Goal: Task Accomplishment & Management: Manage account settings

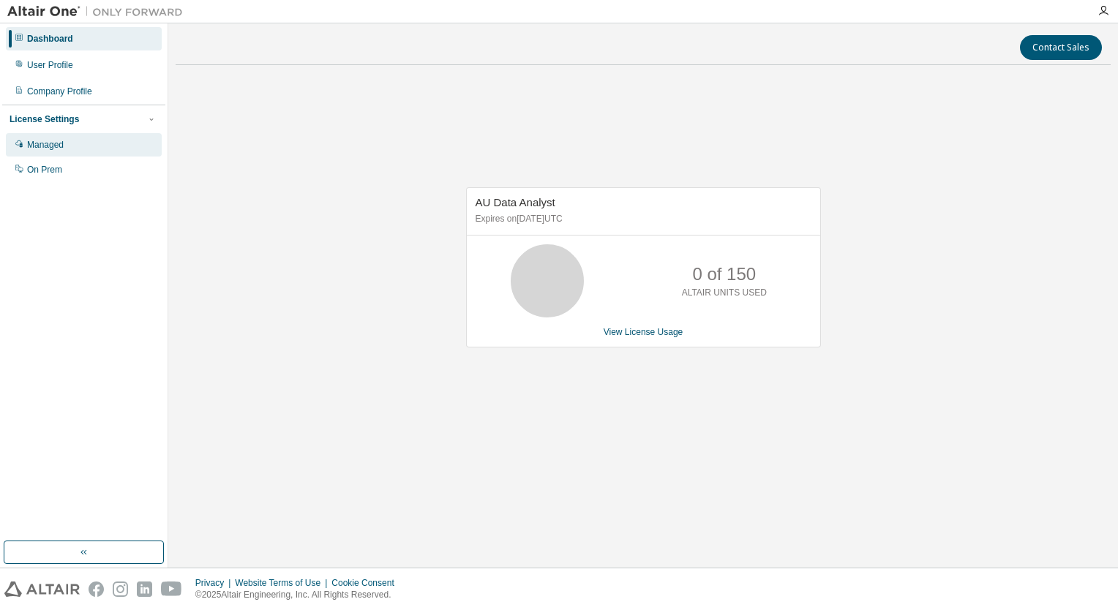
click at [56, 139] on div "Managed" at bounding box center [45, 145] width 37 height 12
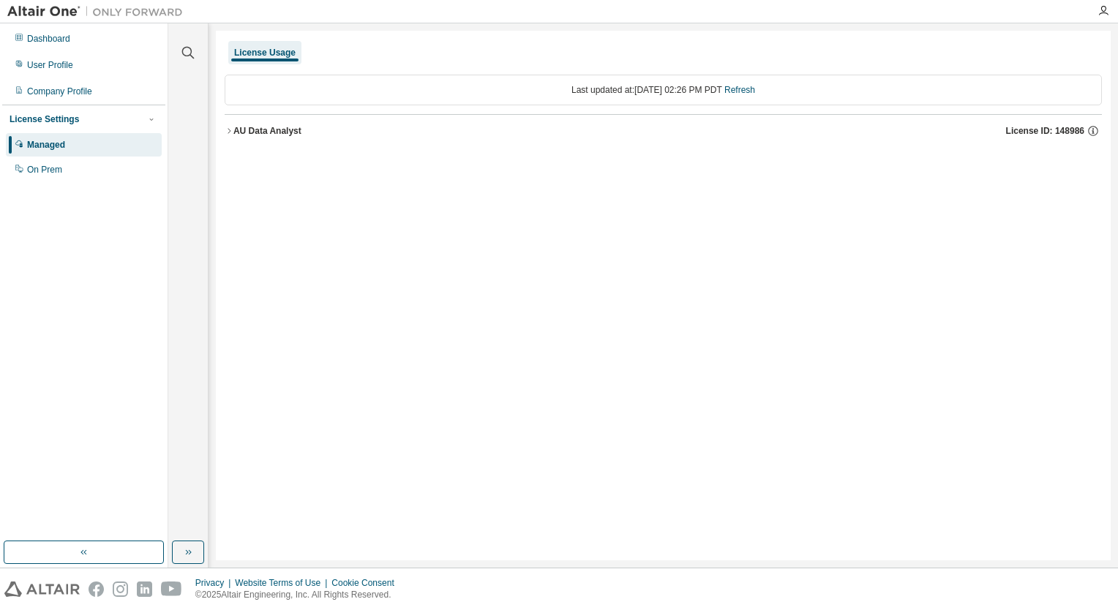
click at [225, 130] on icon "button" at bounding box center [229, 131] width 9 height 9
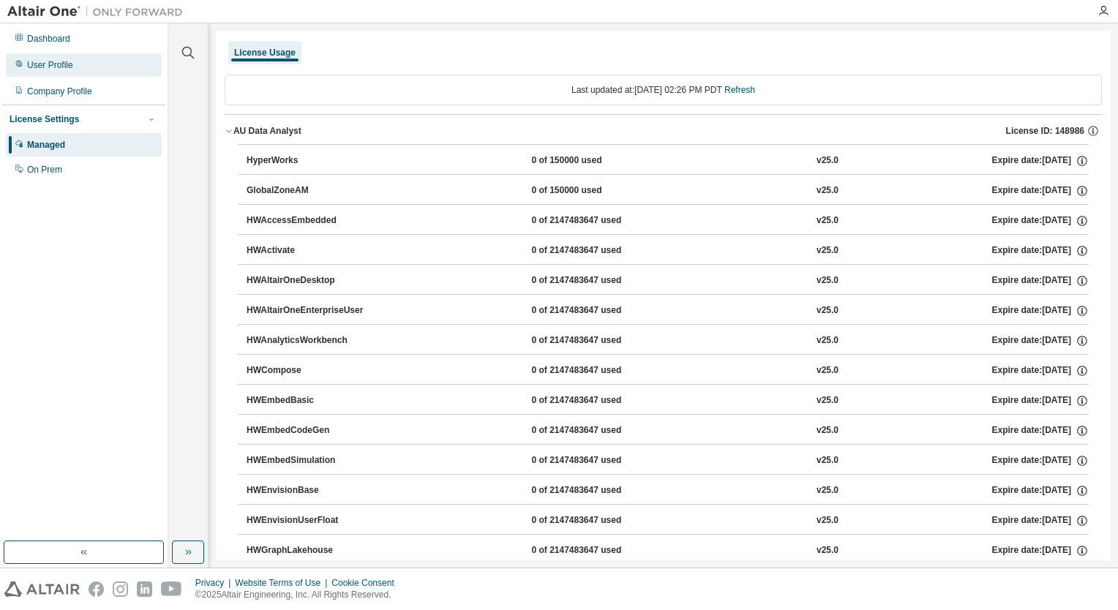
click at [115, 66] on div "User Profile" at bounding box center [84, 64] width 156 height 23
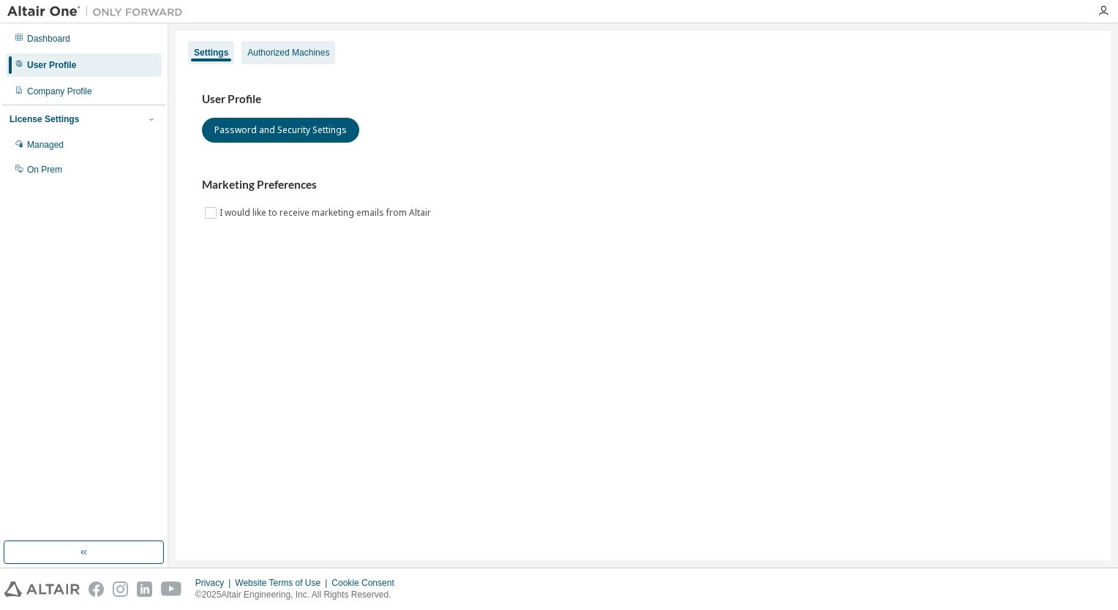
click at [281, 53] on div "Authorized Machines" at bounding box center [288, 53] width 82 height 12
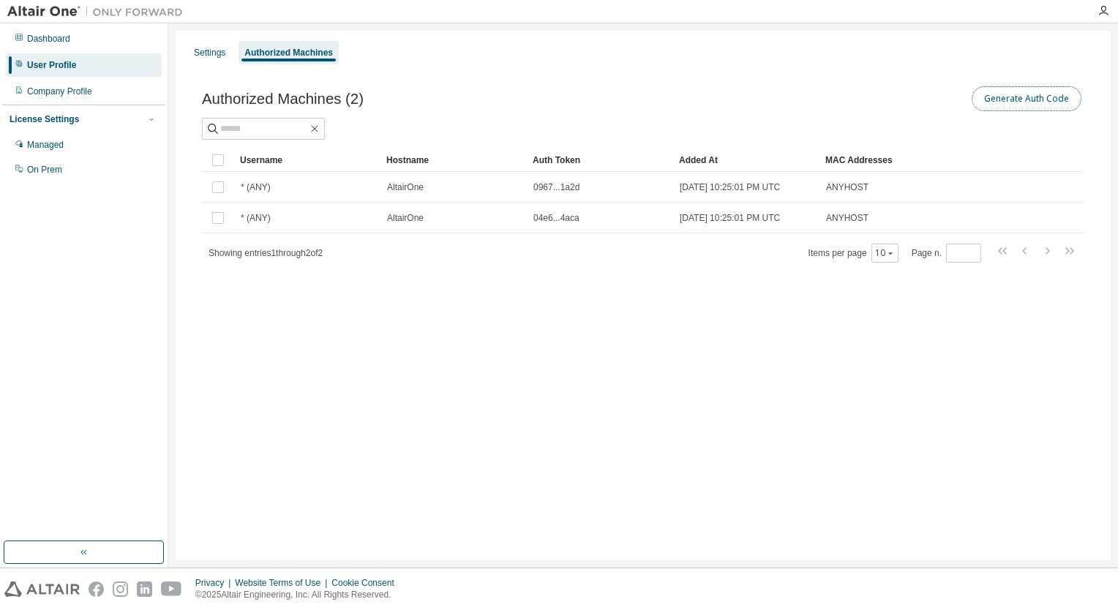
click at [985, 100] on button "Generate Auth Code" at bounding box center [1027, 98] width 110 height 25
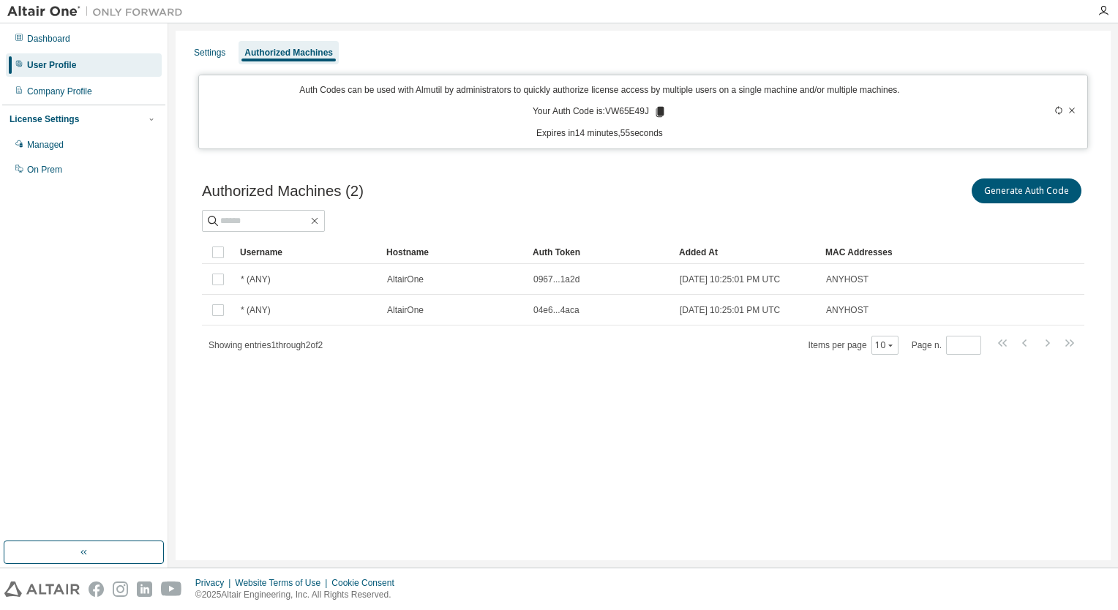
click at [657, 110] on icon at bounding box center [661, 112] width 8 height 10
click at [525, 433] on div "Settings Authorized Machines Auth Codes can be used with Almutil by administrat…" at bounding box center [643, 296] width 935 height 530
click at [657, 109] on icon at bounding box center [661, 112] width 8 height 10
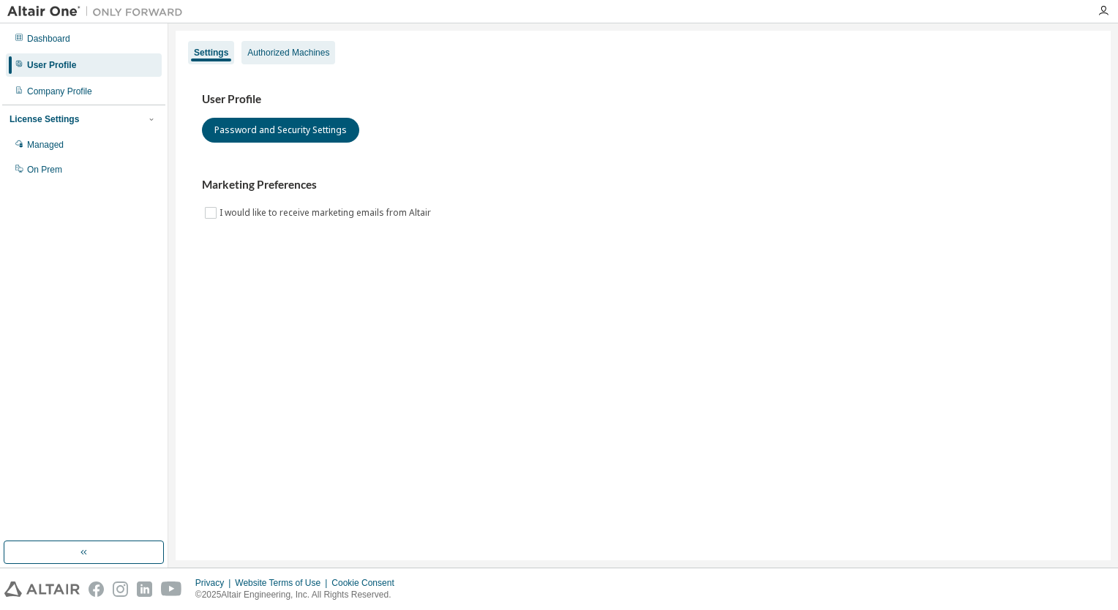
click at [308, 53] on div "Authorized Machines" at bounding box center [288, 53] width 82 height 12
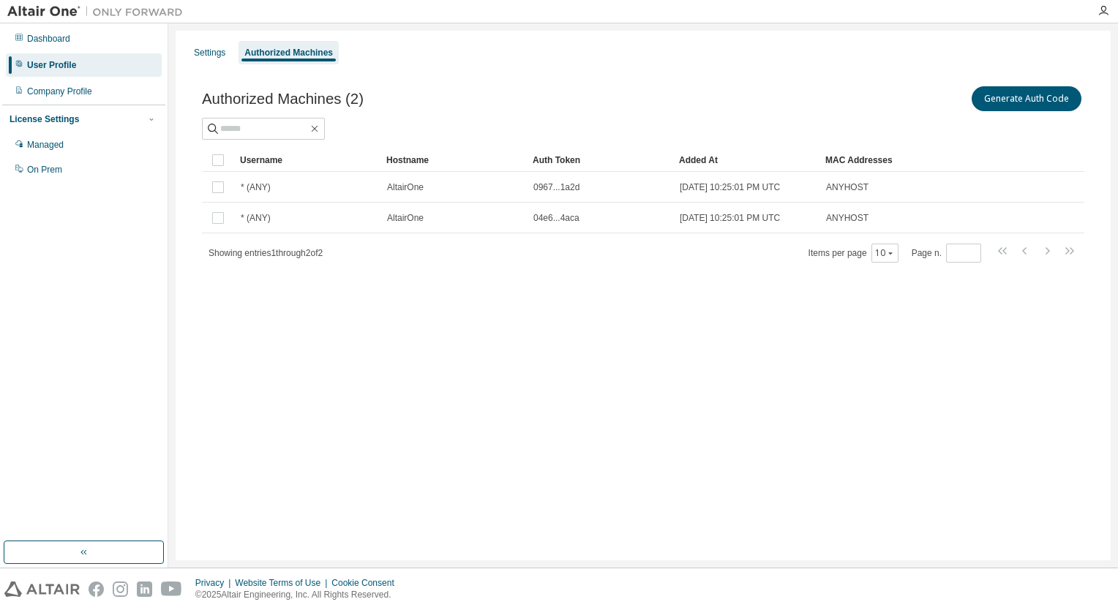
click at [45, 129] on div "License Settings Managed On Prem" at bounding box center [83, 144] width 163 height 78
click at [46, 137] on div "Managed" at bounding box center [84, 144] width 156 height 23
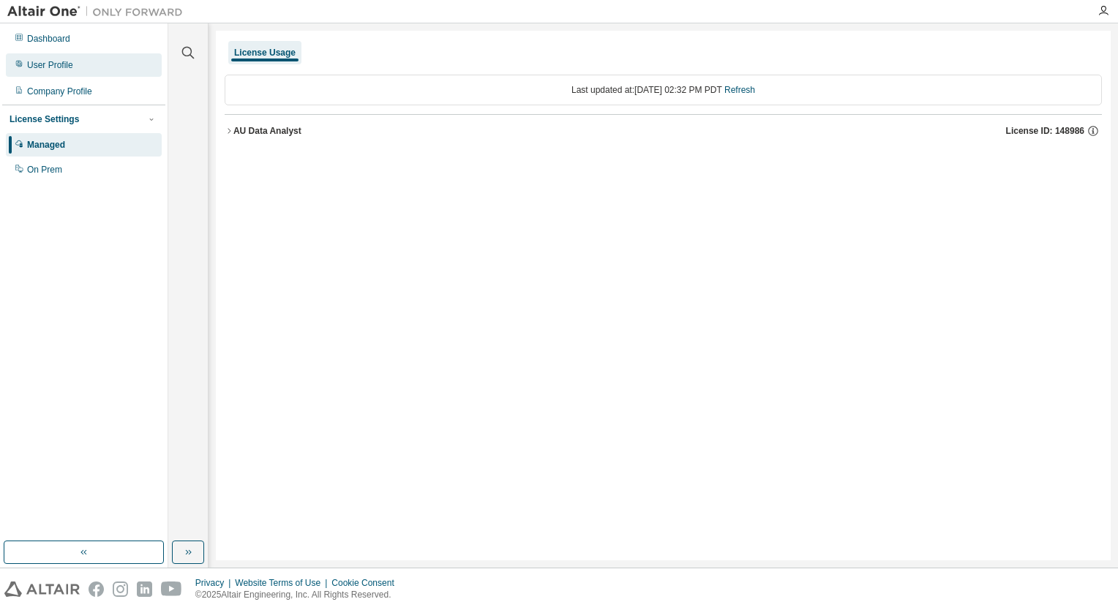
click at [87, 69] on div "User Profile" at bounding box center [84, 64] width 156 height 23
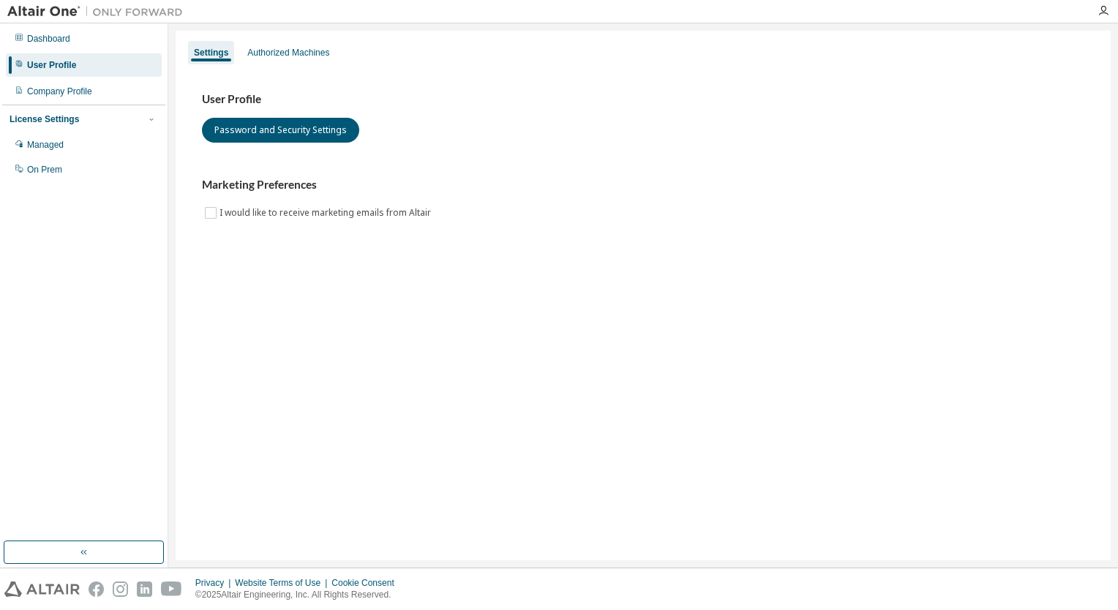
click at [270, 35] on div "Settings Authorized Machines User Profile Password and Security Settings Market…" at bounding box center [643, 296] width 935 height 530
click at [263, 48] on div "Authorized Machines" at bounding box center [288, 53] width 82 height 12
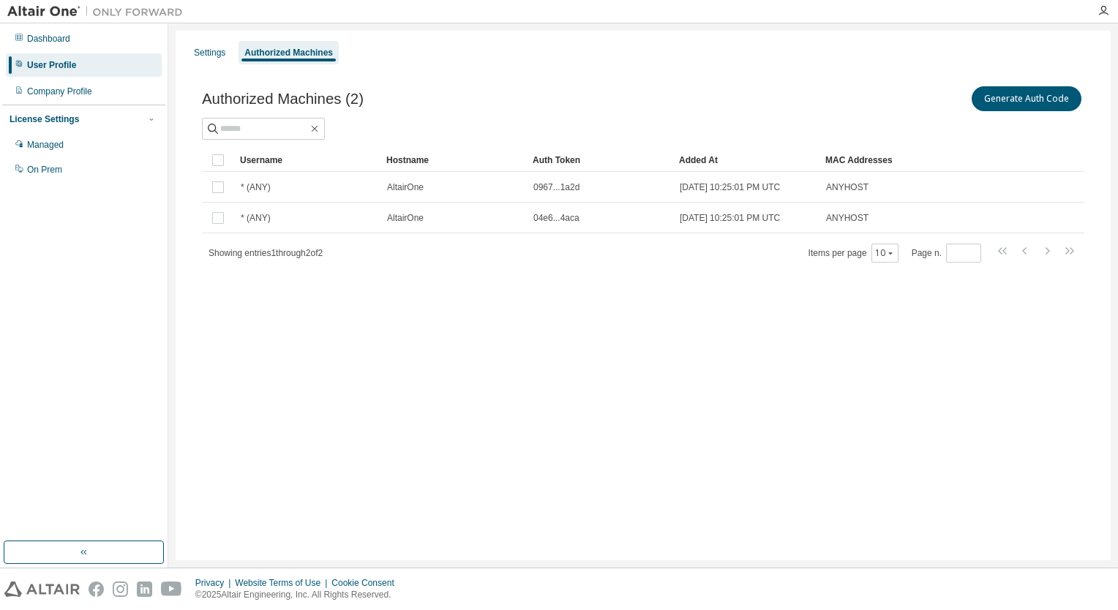
click at [306, 49] on div "Authorized Machines" at bounding box center [288, 53] width 89 height 12
click at [1019, 97] on button "Generate Auth Code" at bounding box center [1027, 98] width 110 height 25
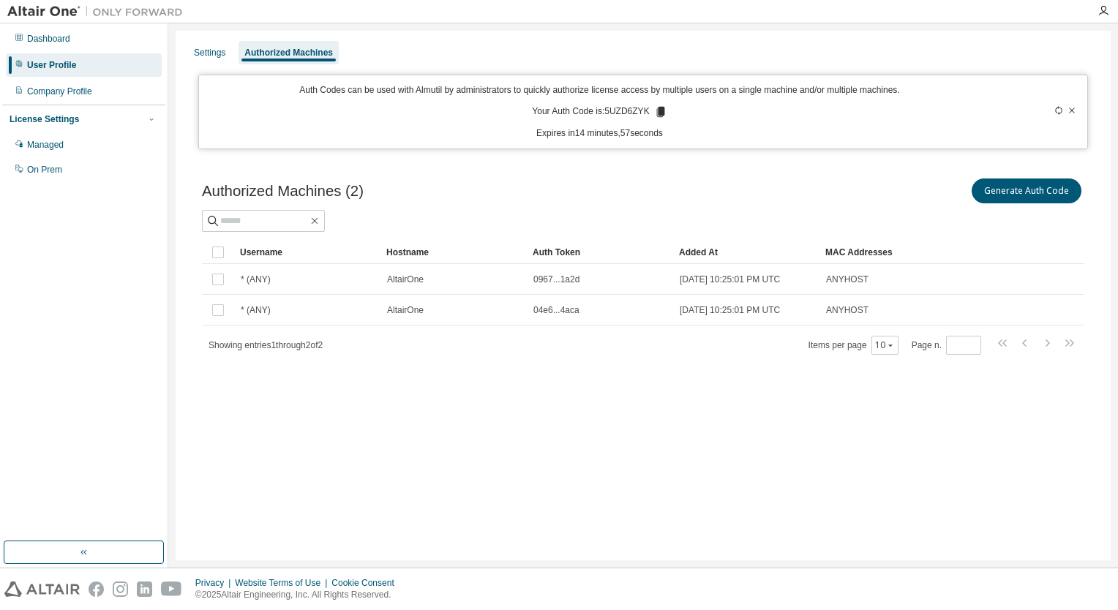
click at [1072, 113] on icon at bounding box center [1072, 110] width 9 height 9
